Goal: Information Seeking & Learning: Learn about a topic

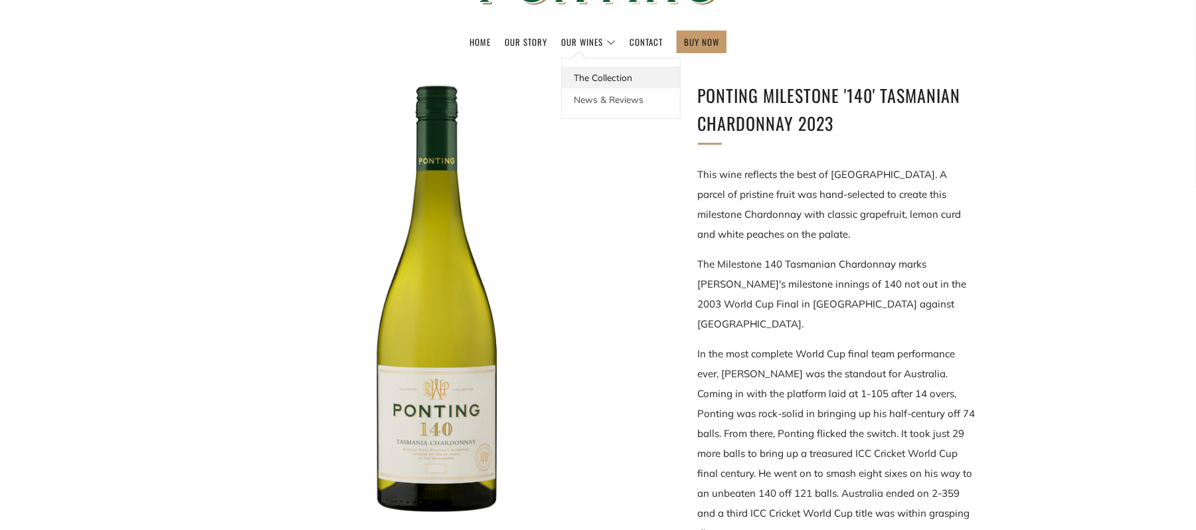
click at [593, 88] on link "The Collection" at bounding box center [621, 77] width 118 height 22
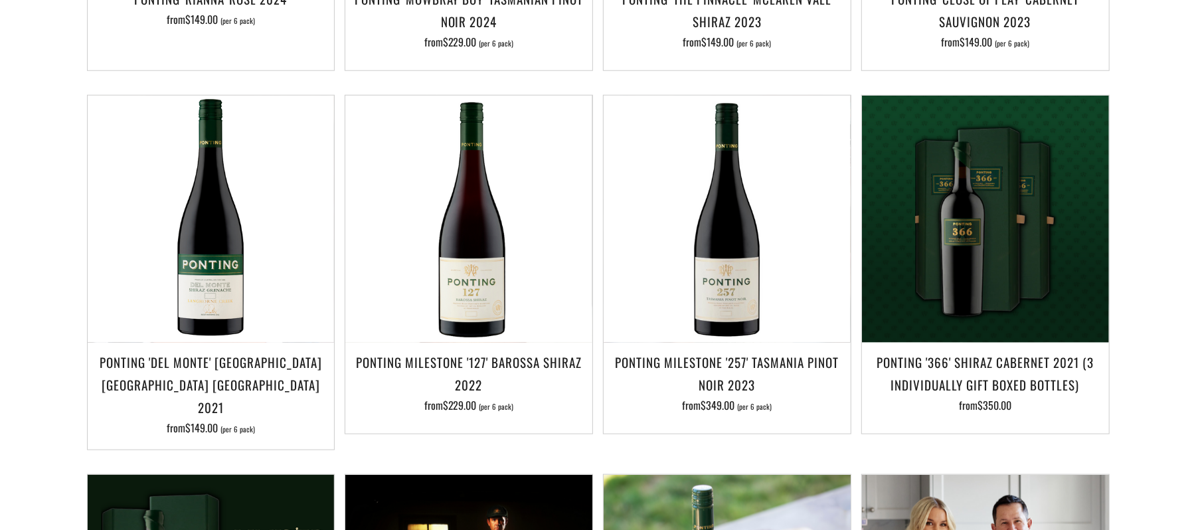
scroll to position [933, 0]
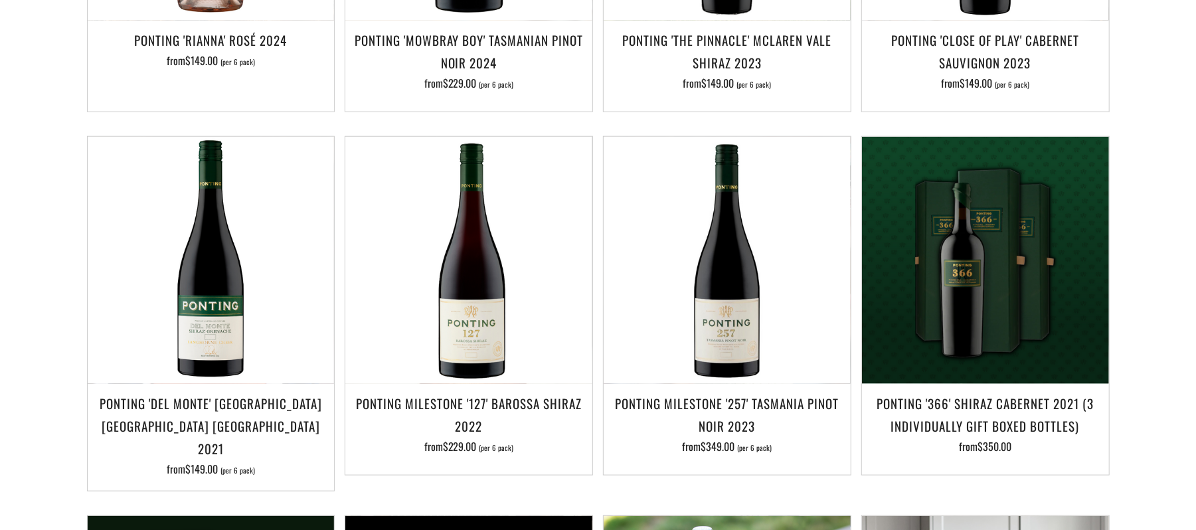
drag, startPoint x: 1202, startPoint y: 38, endPoint x: 1207, endPoint y: 197, distance: 159.5
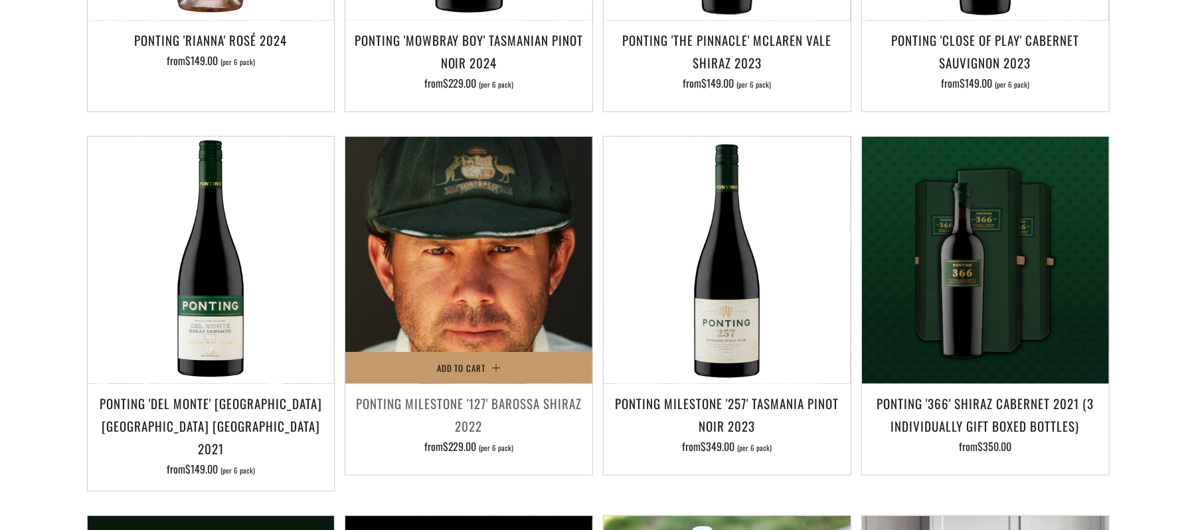
click at [543, 221] on img at bounding box center [468, 260] width 247 height 247
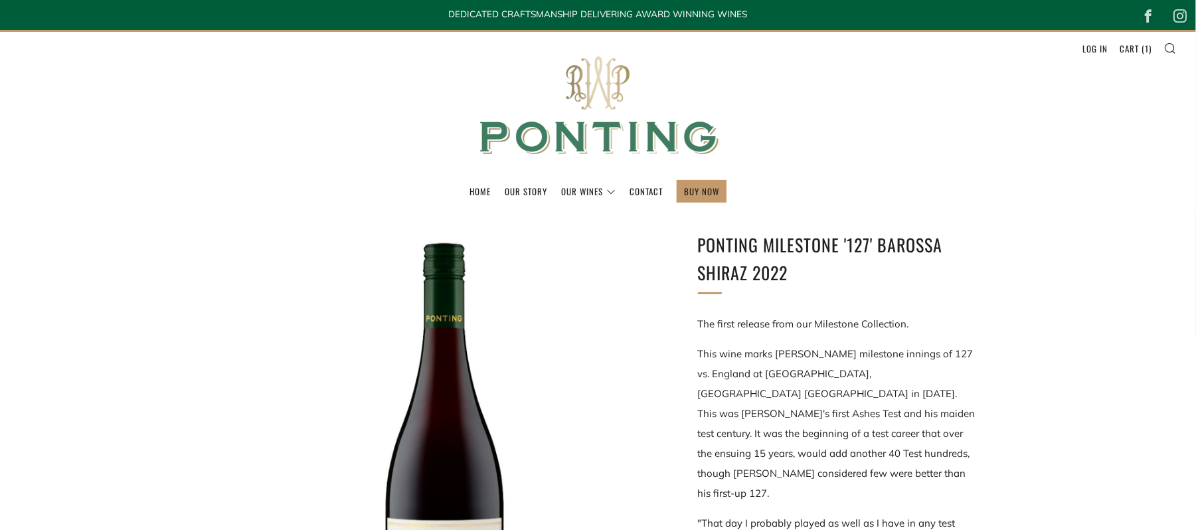
click at [585, 94] on img at bounding box center [599, 106] width 266 height 148
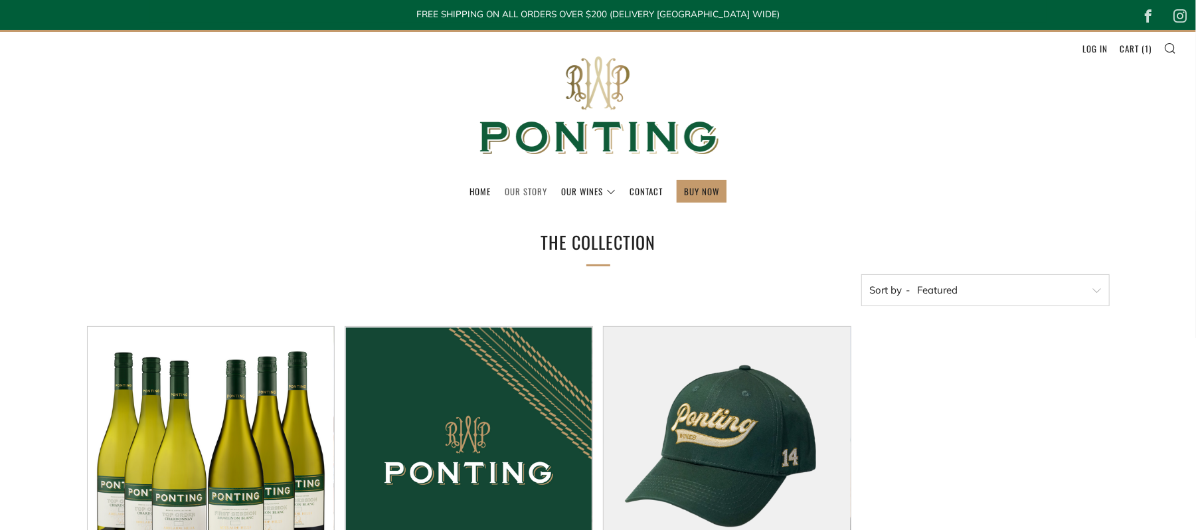
click at [523, 193] on link "Our Story" at bounding box center [526, 191] width 43 height 21
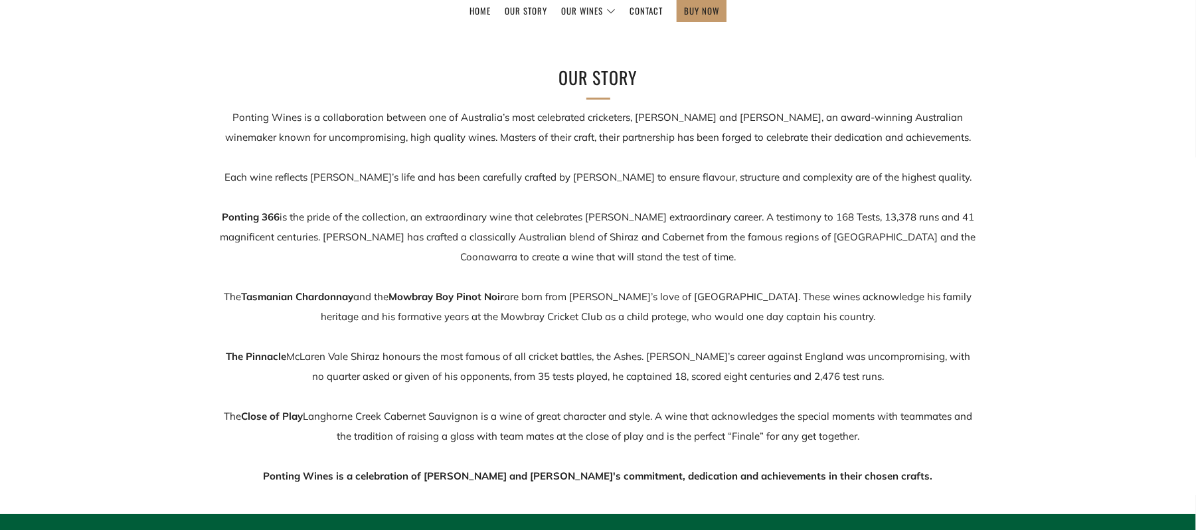
scroll to position [157, 0]
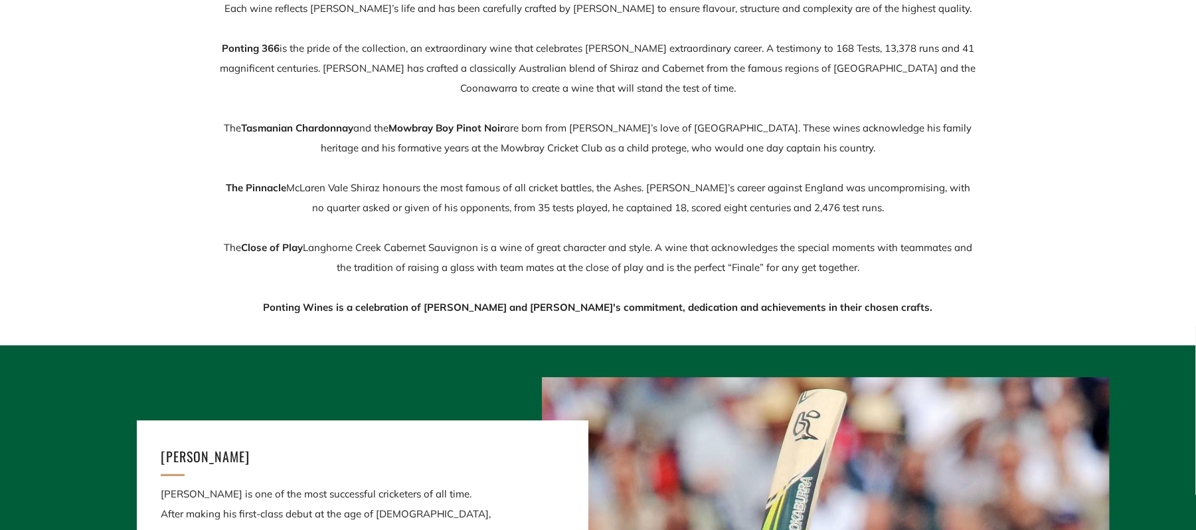
scroll to position [356, 0]
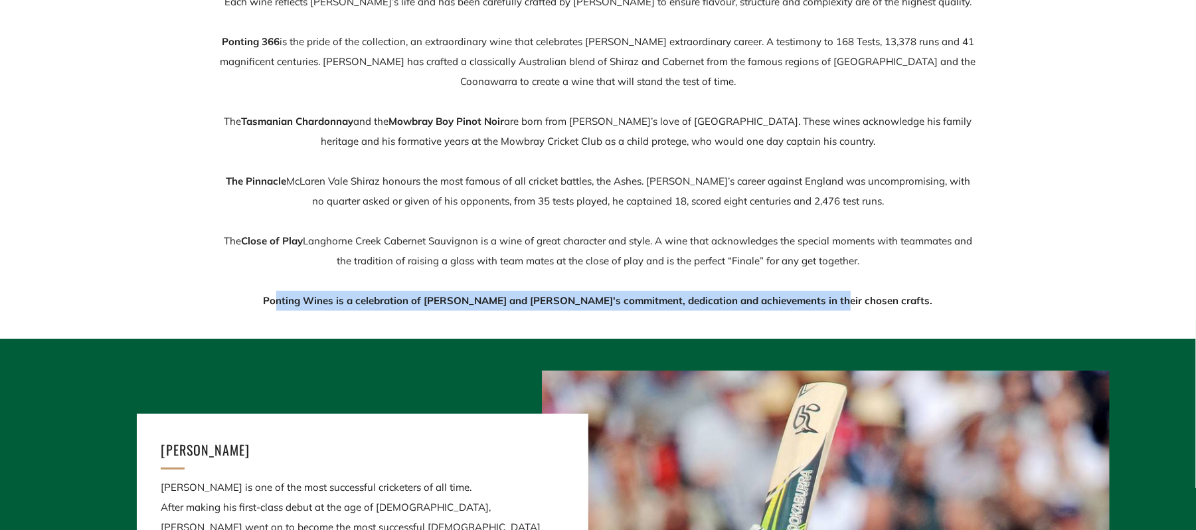
drag, startPoint x: 893, startPoint y: 303, endPoint x: 336, endPoint y: 303, distance: 556.7
click at [336, 303] on p "Ponting Wines is a collaboration between one of Australia’s most celebrated cri…" at bounding box center [598, 121] width 757 height 379
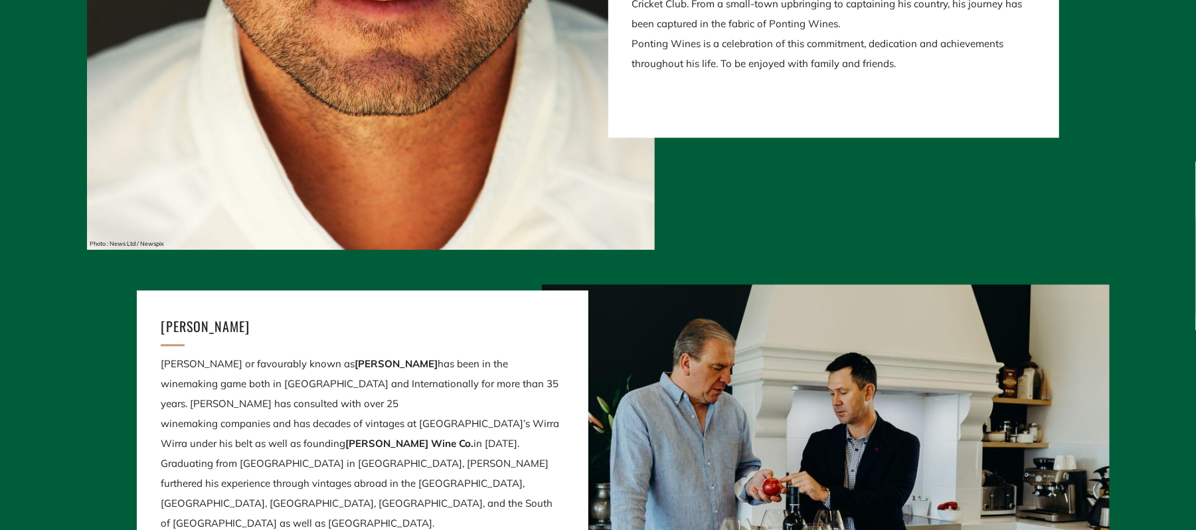
scroll to position [2028, 0]
